Goal: Browse casually: Explore the website without a specific task or goal

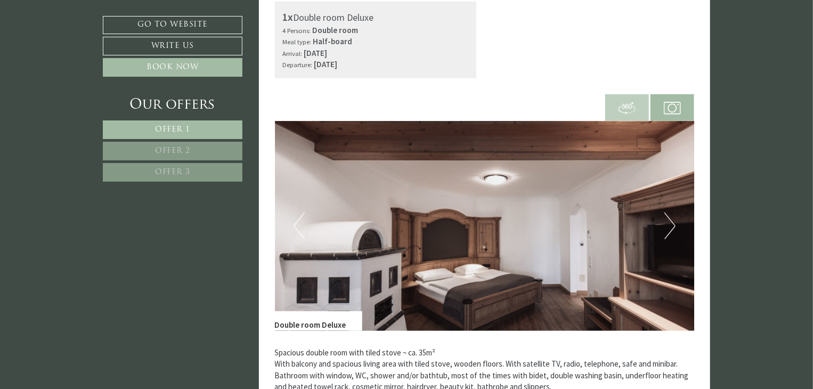
scroll to position [373, 0]
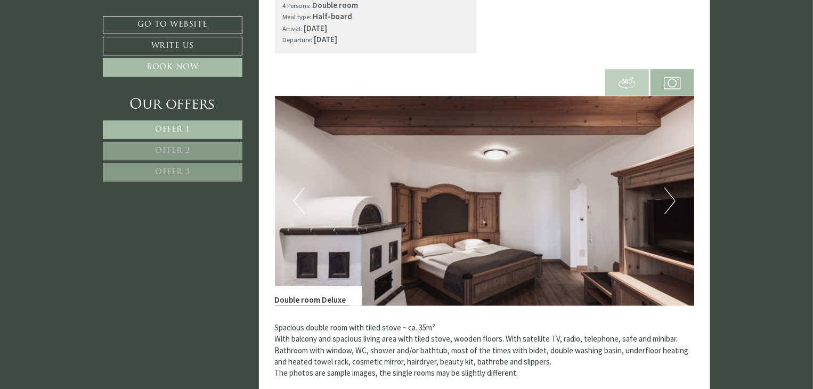
click at [664, 206] on button "Next" at bounding box center [669, 201] width 11 height 27
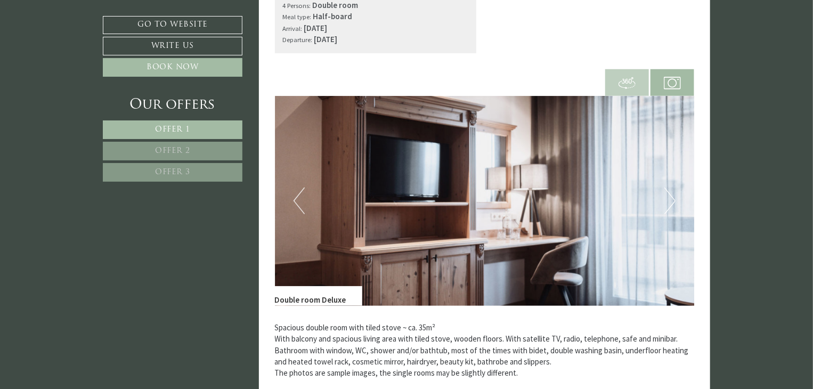
click at [668, 202] on button "Next" at bounding box center [669, 201] width 11 height 27
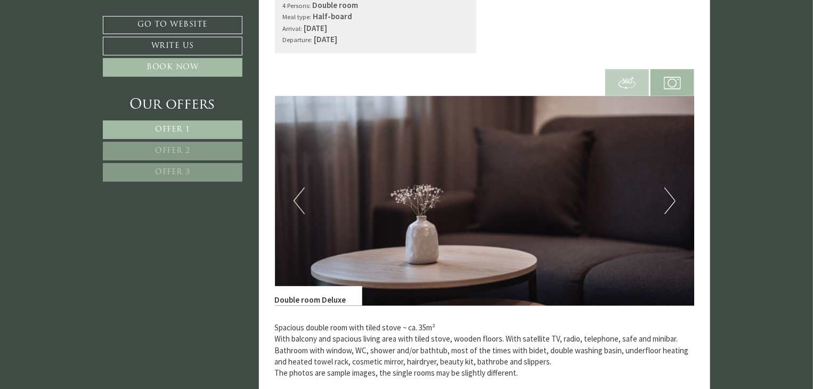
click at [668, 202] on button "Next" at bounding box center [669, 201] width 11 height 27
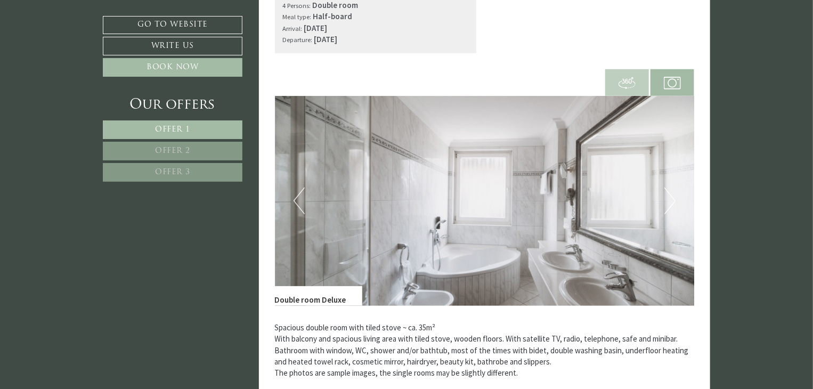
click at [668, 202] on button "Next" at bounding box center [669, 201] width 11 height 27
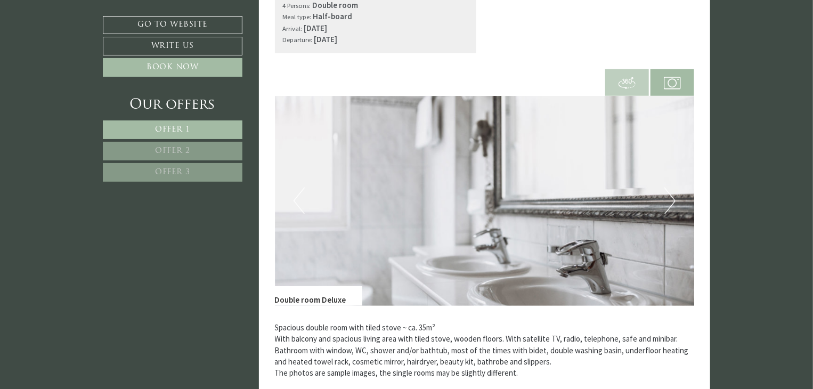
click at [668, 202] on button "Next" at bounding box center [669, 201] width 11 height 27
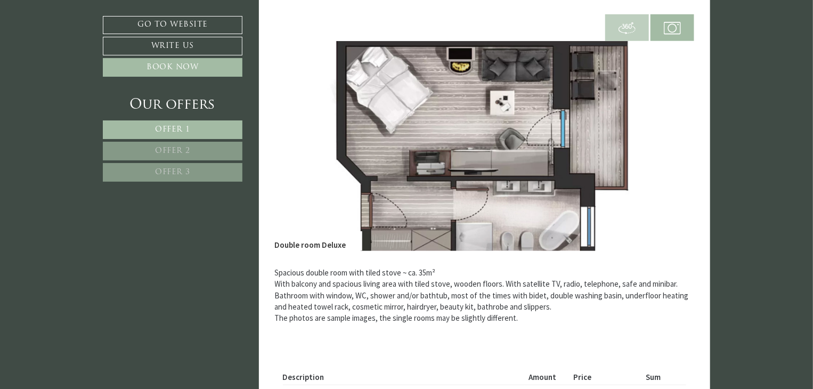
scroll to position [426, 0]
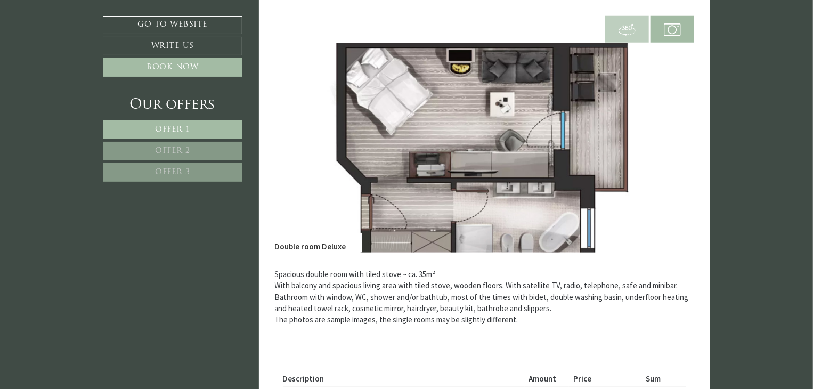
click at [641, 156] on img at bounding box center [485, 148] width 420 height 210
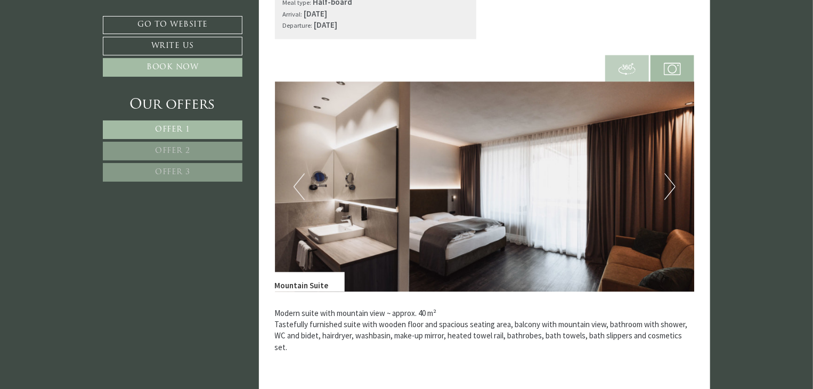
scroll to position [1119, 0]
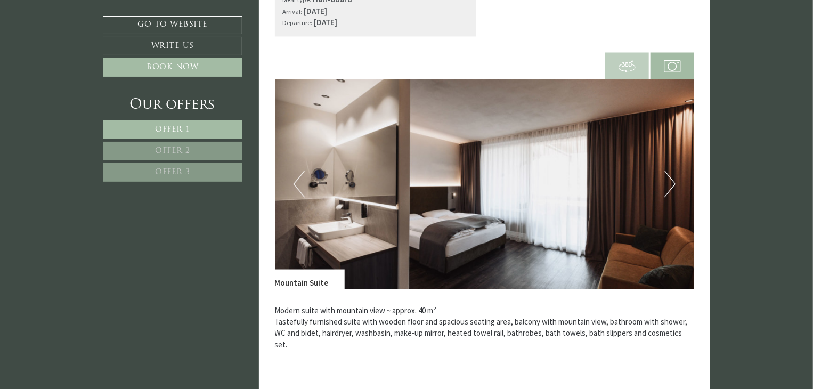
click at [672, 184] on button "Next" at bounding box center [669, 183] width 11 height 27
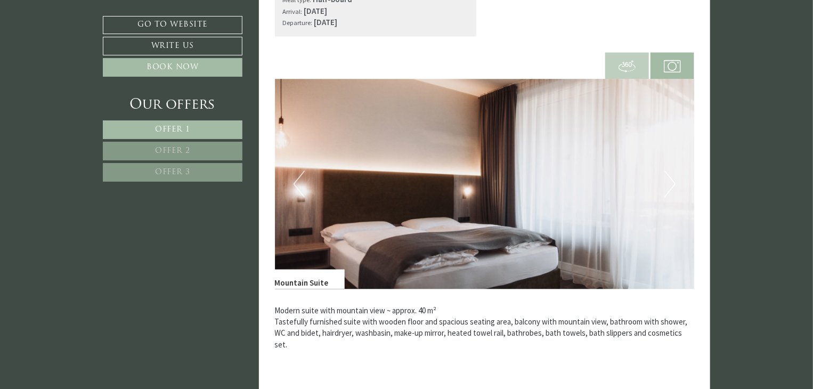
click at [672, 184] on button "Next" at bounding box center [669, 183] width 11 height 27
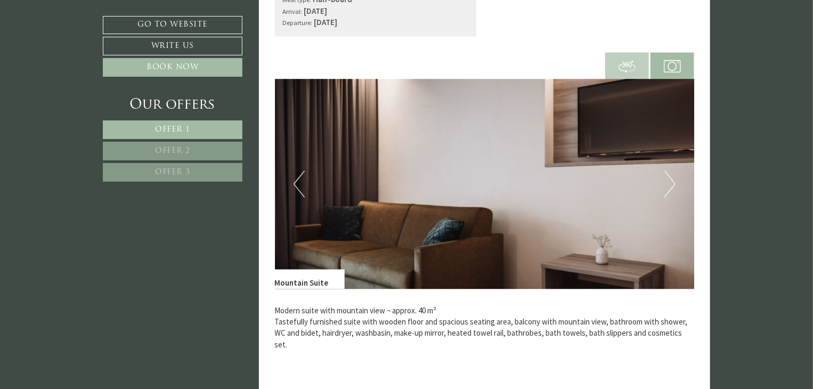
click at [672, 184] on button "Next" at bounding box center [669, 183] width 11 height 27
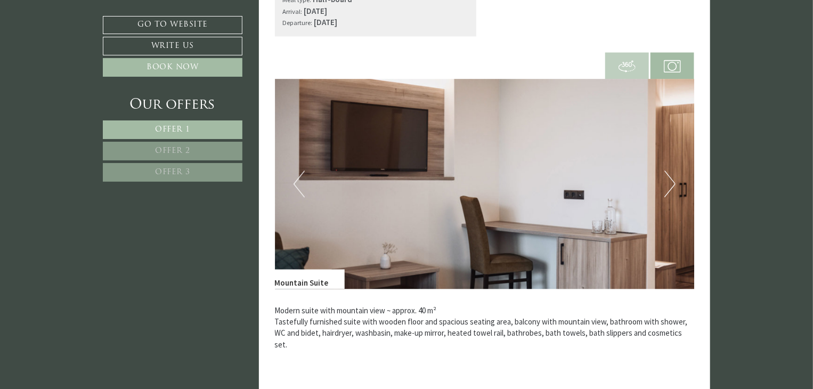
click at [672, 184] on button "Next" at bounding box center [669, 183] width 11 height 27
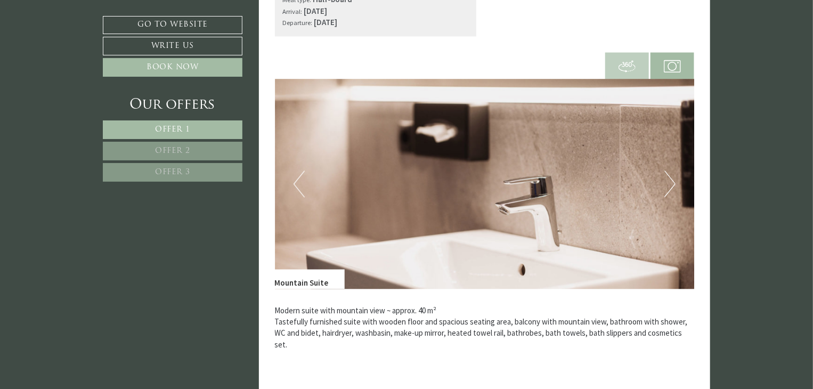
click at [672, 184] on button "Next" at bounding box center [669, 183] width 11 height 27
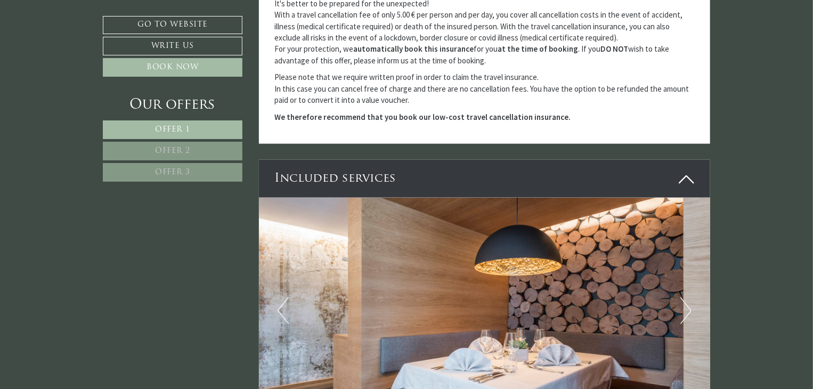
scroll to position [2770, 0]
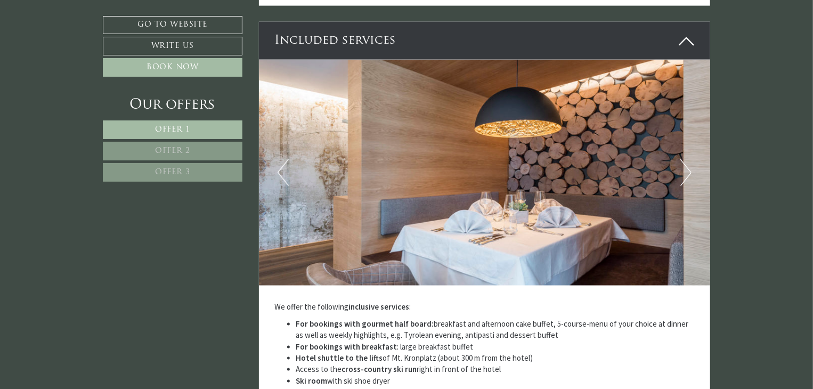
click at [673, 166] on img at bounding box center [485, 173] width 452 height 226
click at [678, 166] on img at bounding box center [485, 173] width 452 height 226
click at [692, 172] on img at bounding box center [485, 173] width 452 height 226
click at [686, 170] on button "Next" at bounding box center [685, 172] width 11 height 27
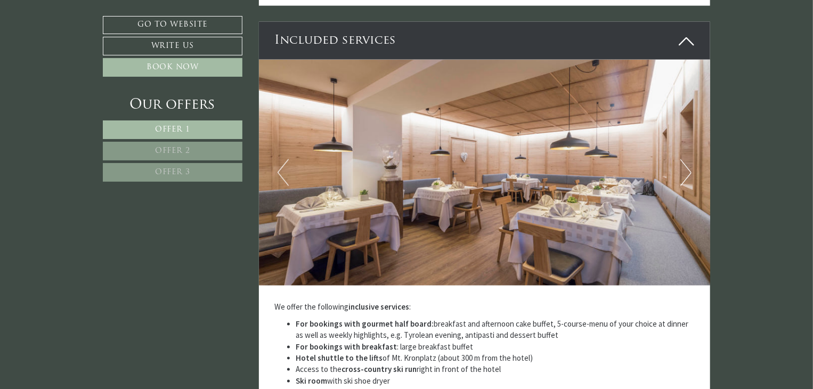
click at [686, 170] on button "Next" at bounding box center [685, 172] width 11 height 27
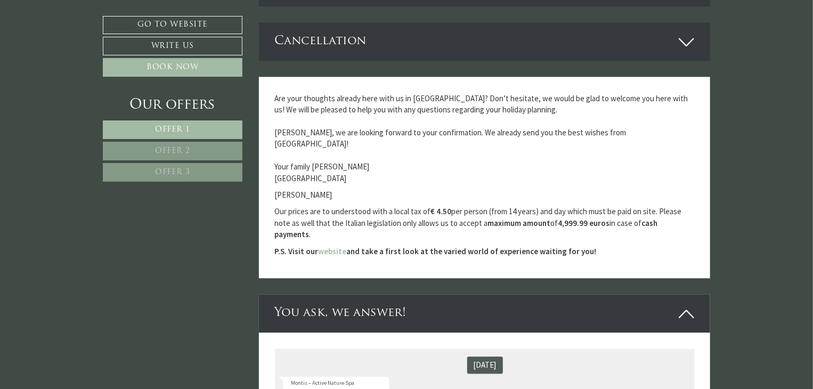
scroll to position [3410, 0]
